Goal: Task Accomplishment & Management: Manage account settings

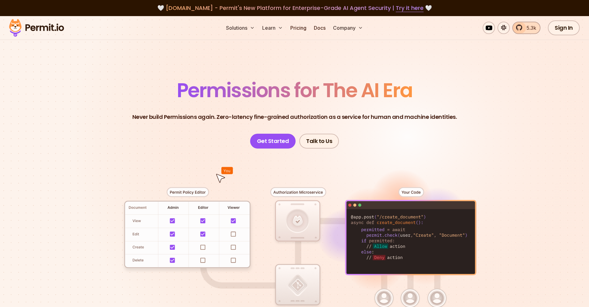
click at [521, 31] on link "5.3k" at bounding box center [527, 28] width 28 height 12
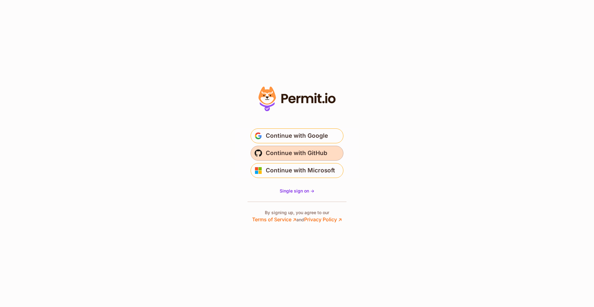
click at [277, 150] on span "Continue with GitHub" at bounding box center [297, 153] width 62 height 10
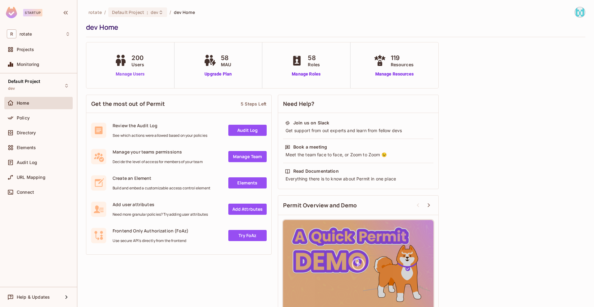
click at [131, 75] on link "Manage Users" at bounding box center [130, 74] width 34 height 6
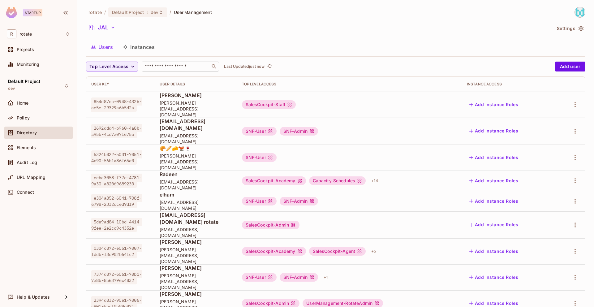
click at [191, 68] on input "text" at bounding box center [176, 66] width 65 height 6
click at [232, 97] on span "Mitul" at bounding box center [196, 95] width 72 height 7
click at [571, 101] on icon "button" at bounding box center [574, 104] width 7 height 7
click at [548, 96] on div at bounding box center [297, 153] width 594 height 307
click at [183, 69] on input "text" at bounding box center [176, 66] width 65 height 6
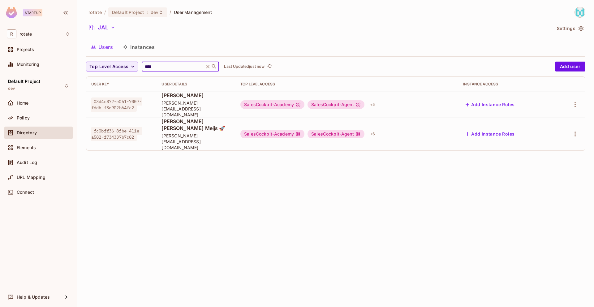
type input "****"
click at [217, 181] on div "rotate / Default Project : dev / User Management JAL Settings Users Instances T…" at bounding box center [335, 153] width 517 height 307
click at [574, 104] on icon "button" at bounding box center [574, 104] width 1 height 5
click at [501, 149] on div at bounding box center [297, 153] width 594 height 307
click at [574, 104] on icon "button" at bounding box center [574, 104] width 7 height 7
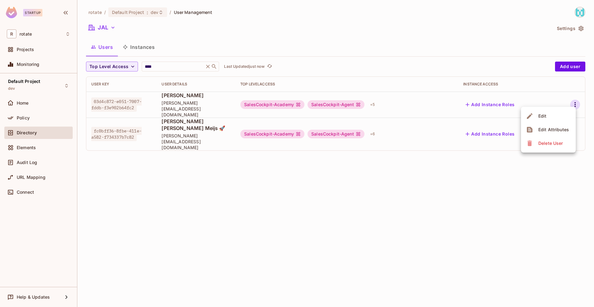
click at [472, 160] on div at bounding box center [297, 153] width 594 height 307
click at [574, 104] on icon "button" at bounding box center [574, 104] width 7 height 7
click at [539, 133] on span "Edit Attributes" at bounding box center [553, 130] width 34 height 10
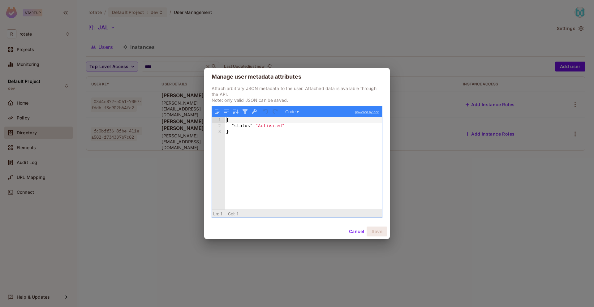
click at [356, 234] on button "Cancel" at bounding box center [356, 231] width 20 height 10
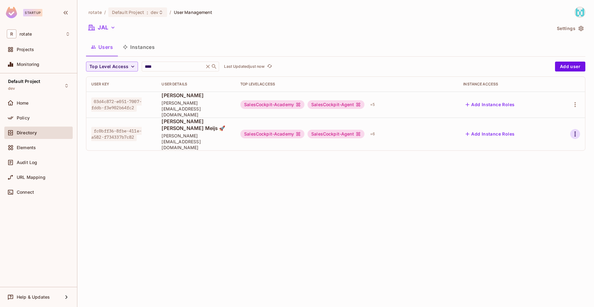
click at [577, 130] on icon "button" at bounding box center [574, 133] width 7 height 7
click at [480, 169] on div at bounding box center [297, 153] width 594 height 307
click at [574, 130] on icon "button" at bounding box center [574, 133] width 7 height 7
click at [557, 149] on div "Edit Attributes" at bounding box center [553, 150] width 31 height 6
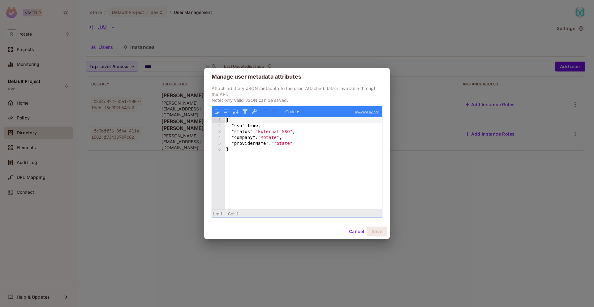
click at [350, 230] on button "Cancel" at bounding box center [356, 231] width 20 height 10
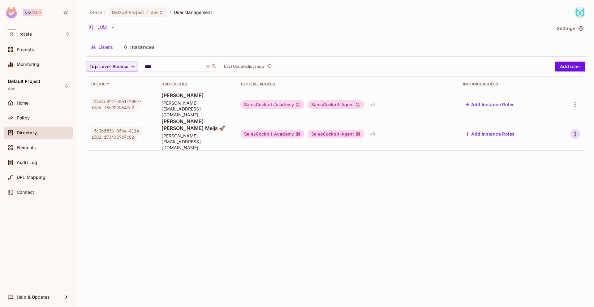
click at [574, 130] on icon "button" at bounding box center [574, 133] width 7 height 7
click at [567, 144] on li "Edit Attributes" at bounding box center [548, 150] width 55 height 14
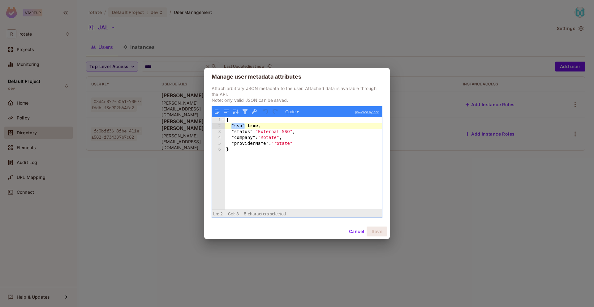
drag, startPoint x: 231, startPoint y: 125, endPoint x: 243, endPoint y: 125, distance: 12.1
click at [243, 125] on div "{ "sso" : true , "status" : "External SSO" , "company" : "Rotate" , "providerNa…" at bounding box center [303, 169] width 157 height 104
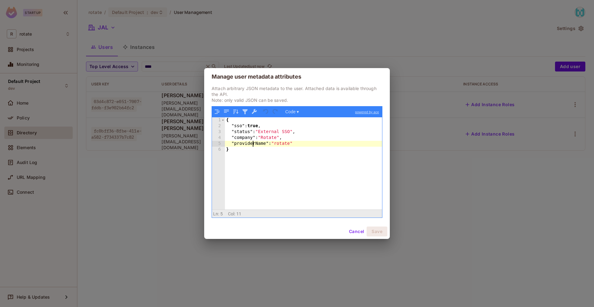
click at [252, 144] on div "{ "sso" : true , "status" : "External SSO" , "company" : "Rotate" , "providerNa…" at bounding box center [303, 169] width 157 height 104
click at [280, 144] on div "{ "sso" : true , "status" : "External SSO" , "company" : "Rotate" , "providerNa…" at bounding box center [303, 169] width 157 height 104
click at [352, 233] on button "Cancel" at bounding box center [356, 231] width 20 height 10
